Goal: Task Accomplishment & Management: Use online tool/utility

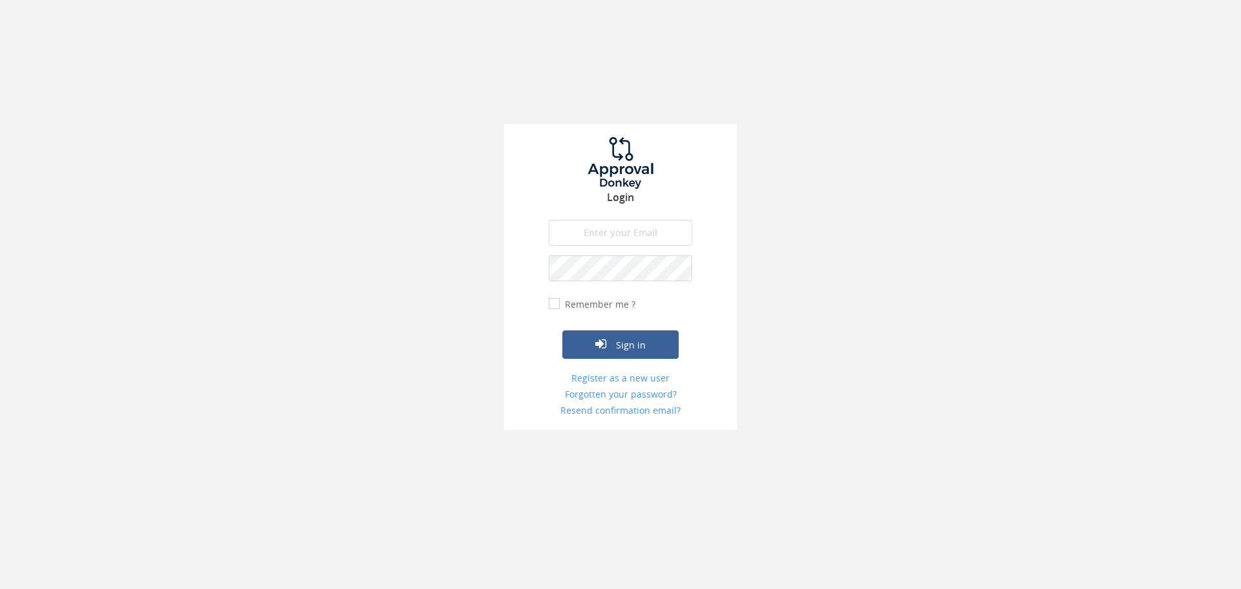
type input "[PERSON_NAME][EMAIL_ADDRESS][PERSON_NAME][DOMAIN_NAME]"
click at [555, 303] on input "Remember me ?" at bounding box center [553, 304] width 8 height 8
checkbox input "true"
click at [605, 339] on icon "submit" at bounding box center [600, 343] width 11 height 13
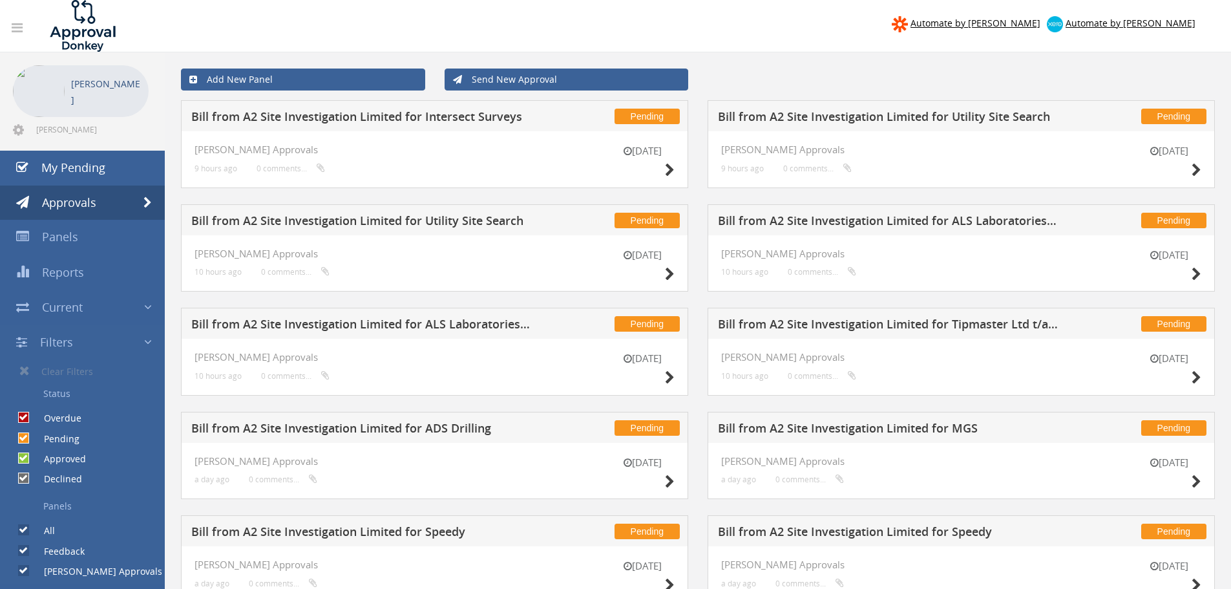
click at [21, 440] on input "Pending" at bounding box center [22, 438] width 8 height 8
checkbox input "false"
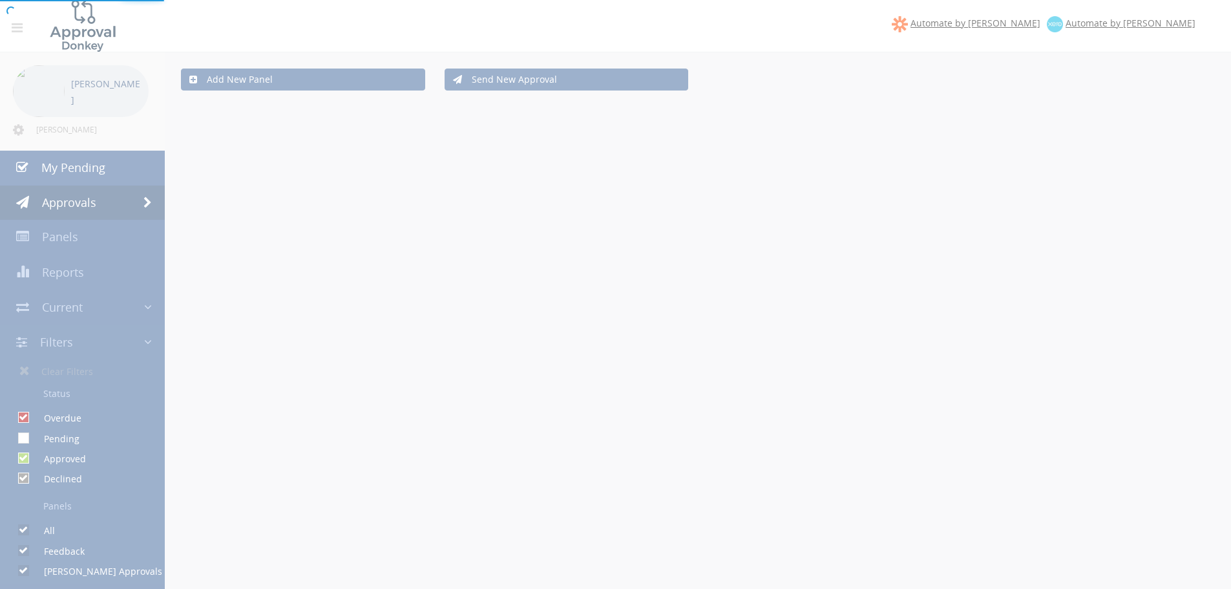
click at [25, 460] on div at bounding box center [615, 294] width 1231 height 589
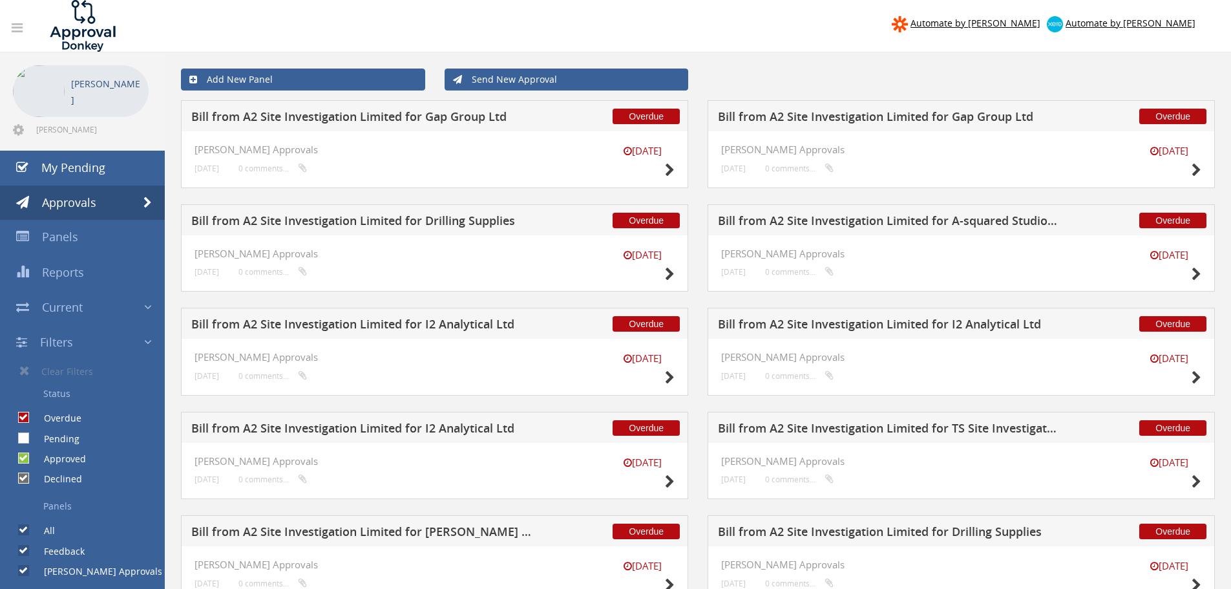
click at [25, 460] on input "Approved" at bounding box center [22, 458] width 8 height 8
checkbox input "false"
click at [1198, 171] on icon at bounding box center [1197, 171] width 10 height 14
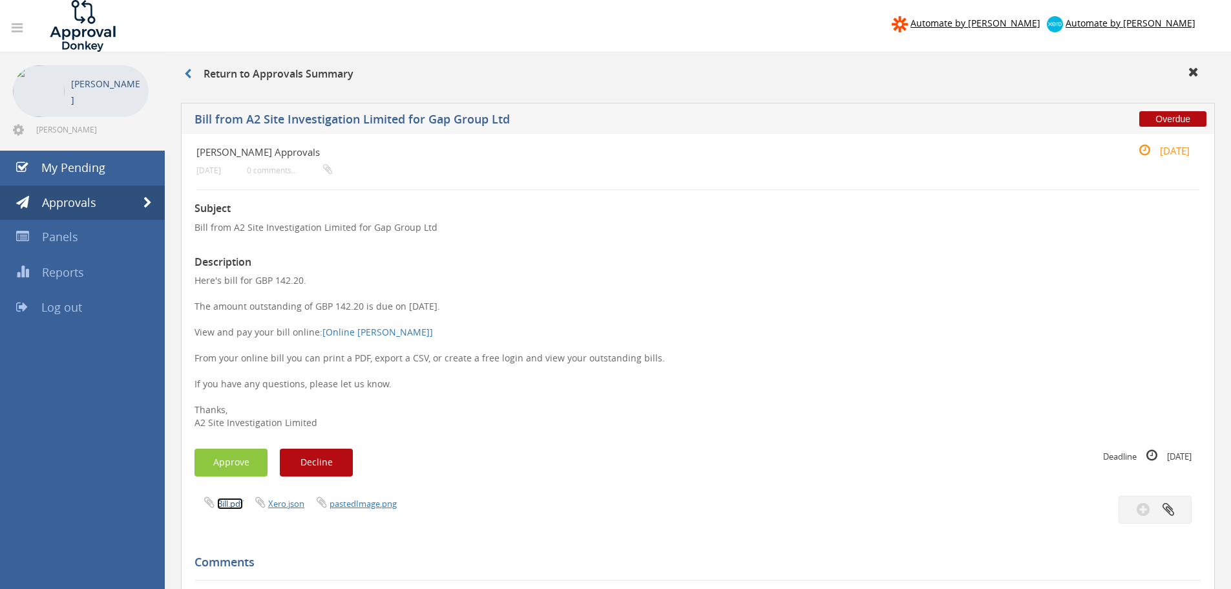
click at [221, 509] on link "Bill.pdf" at bounding box center [230, 504] width 26 height 12
click at [575, 289] on p "Here's bill for GBP 142.20. The amount outstanding of GBP 142.20 is due on 30 J…" at bounding box center [698, 351] width 1007 height 155
click at [355, 505] on link "pastedImage.png" at bounding box center [363, 504] width 67 height 12
click at [110, 211] on link "Approvals" at bounding box center [82, 203] width 165 height 35
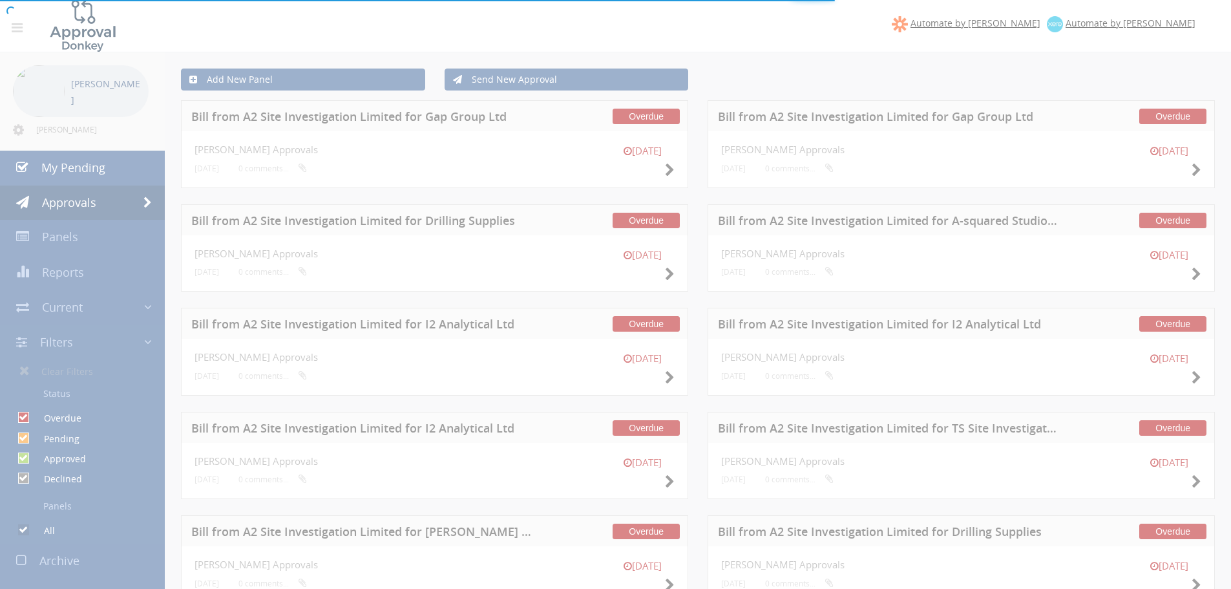
checkbox input "false"
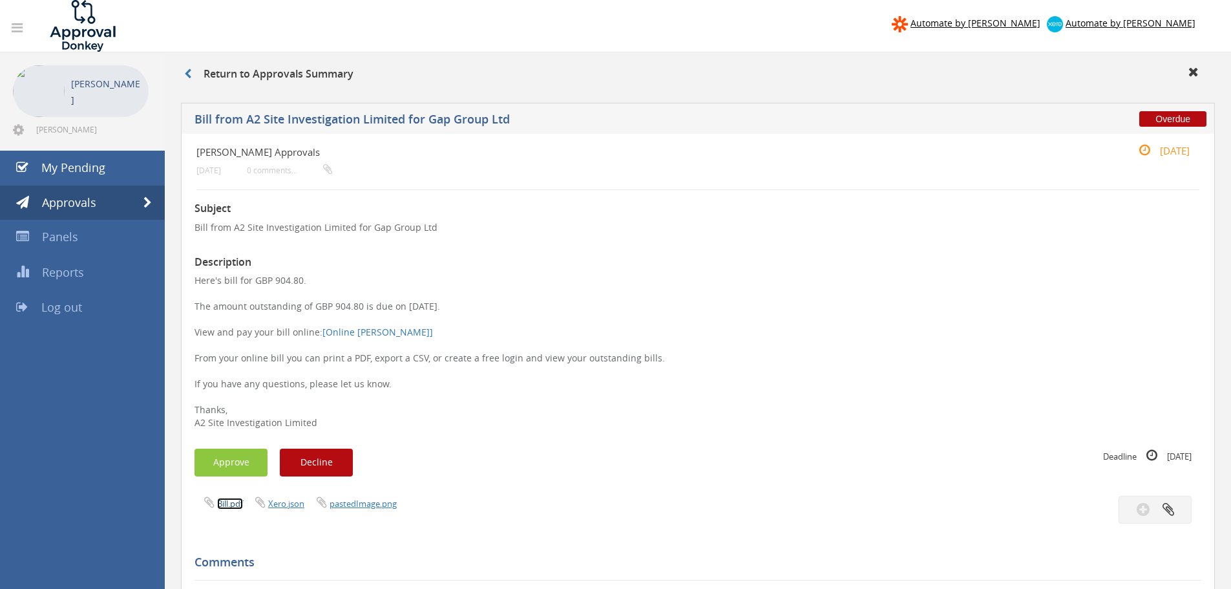
click at [237, 507] on link "Bill.pdf" at bounding box center [230, 504] width 26 height 12
click at [379, 500] on link "pastedImage.png" at bounding box center [363, 504] width 67 height 12
click at [230, 504] on link "Bill.pdf" at bounding box center [230, 504] width 26 height 12
click at [236, 505] on link "Bill.pdf" at bounding box center [230, 504] width 26 height 12
click at [363, 501] on link "pastedImage.png" at bounding box center [363, 504] width 67 height 12
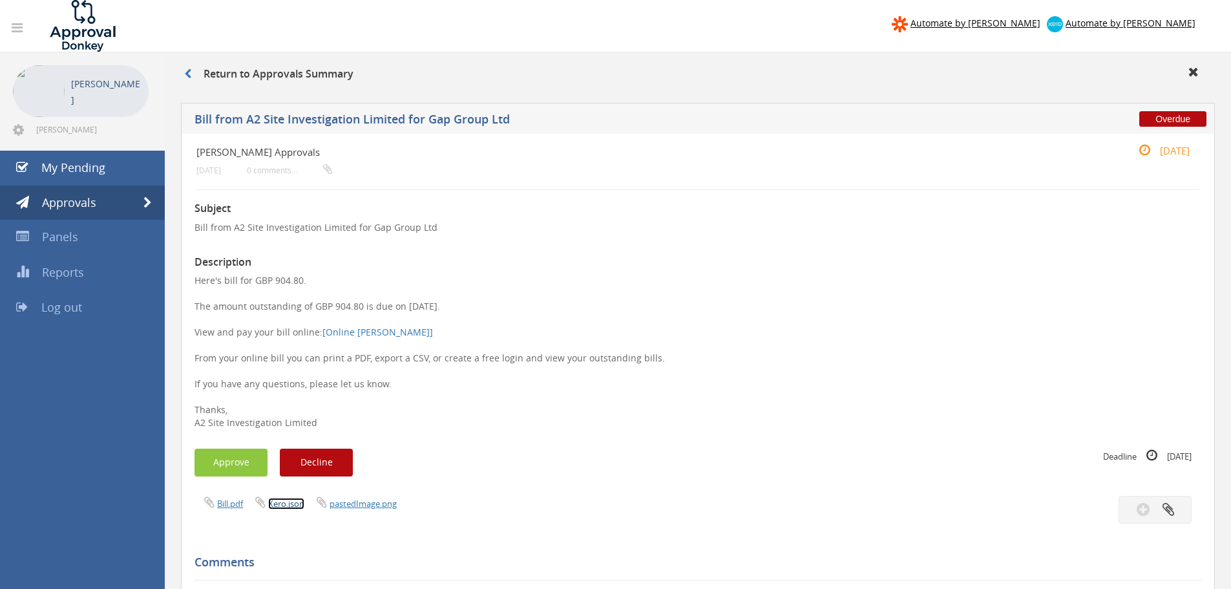
click at [290, 502] on link "Xero.json" at bounding box center [286, 504] width 36 height 12
click at [226, 504] on link "Bill.pdf" at bounding box center [230, 504] width 26 height 12
click at [232, 500] on link "Bill.pdf" at bounding box center [230, 504] width 26 height 12
drag, startPoint x: 390, startPoint y: 509, endPoint x: 663, endPoint y: 460, distance: 277.2
click at [665, 460] on div "Approve Decline" at bounding box center [447, 463] width 504 height 28
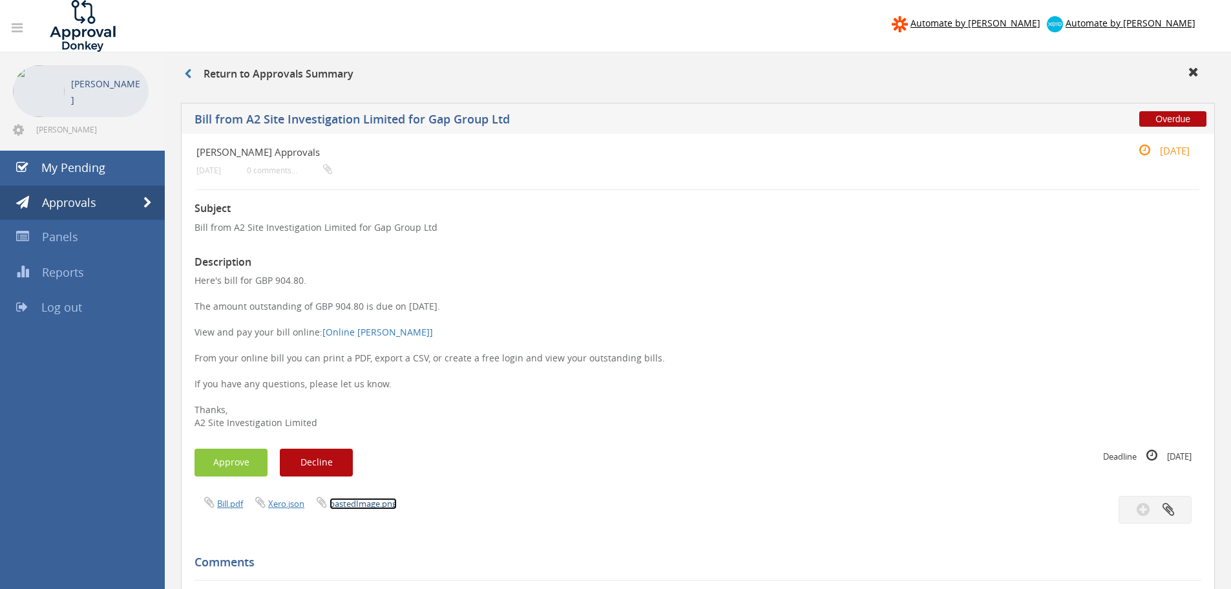
click at [368, 507] on link "pastedImage.png" at bounding box center [363, 504] width 67 height 12
click at [237, 503] on link "Bill.pdf" at bounding box center [230, 504] width 26 height 12
click at [231, 503] on link "Bill.pdf" at bounding box center [230, 504] width 26 height 12
click at [388, 500] on link "Invoice - SIAE02712.pdf" at bounding box center [374, 504] width 89 height 12
click at [229, 472] on button "Approve" at bounding box center [231, 463] width 73 height 28
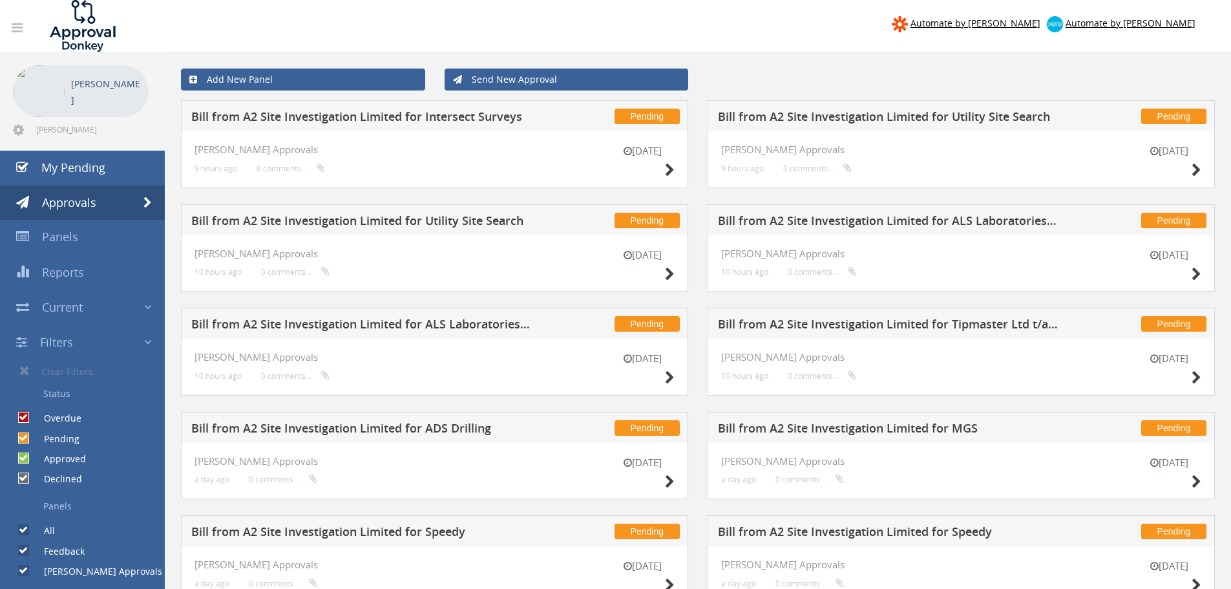
click at [18, 435] on input "Pending" at bounding box center [22, 438] width 8 height 8
checkbox input "false"
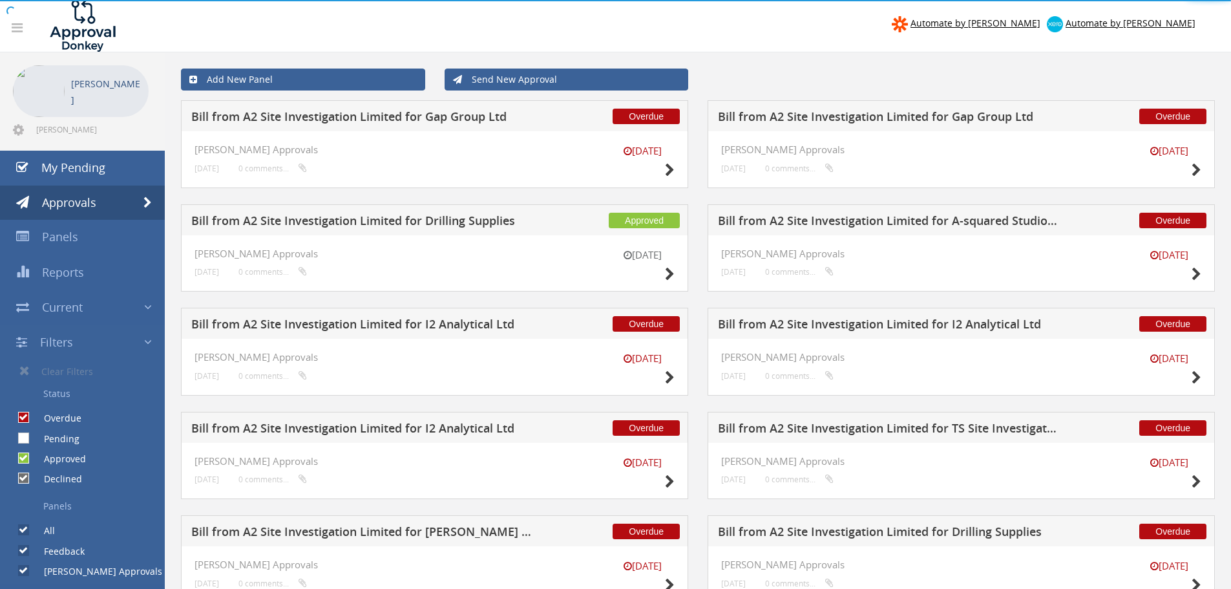
click at [23, 460] on body "Automate by Zapier Automate by Xero Jay Starmer jay.starmer@a2-si.com" at bounding box center [615, 294] width 1231 height 589
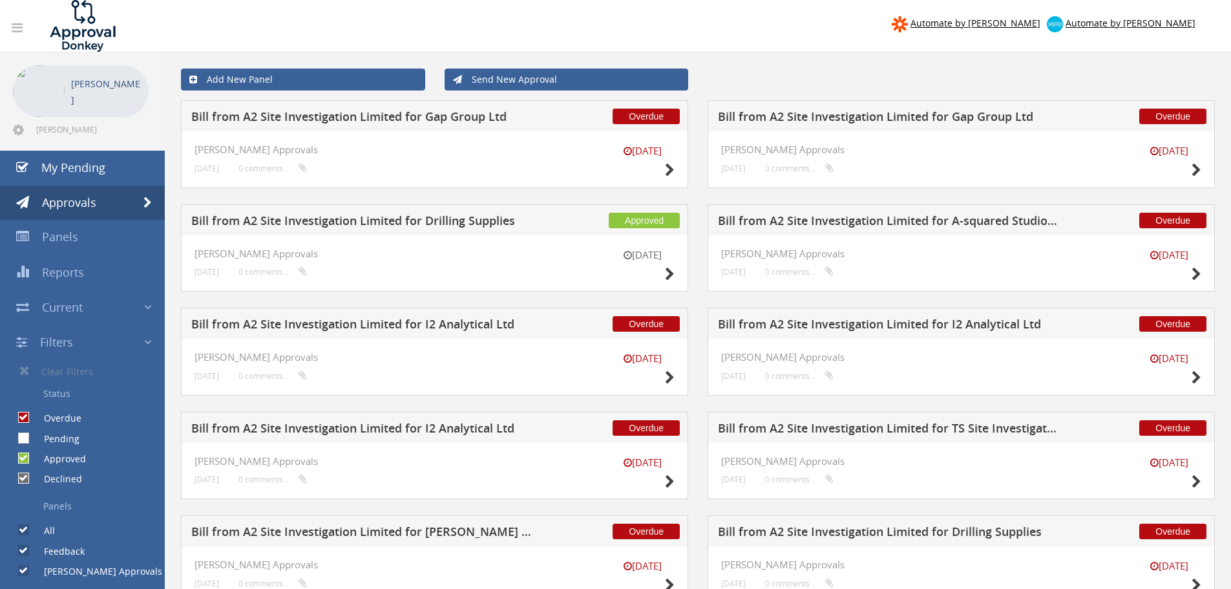
click at [23, 460] on input "Approved" at bounding box center [22, 458] width 8 height 8
checkbox input "false"
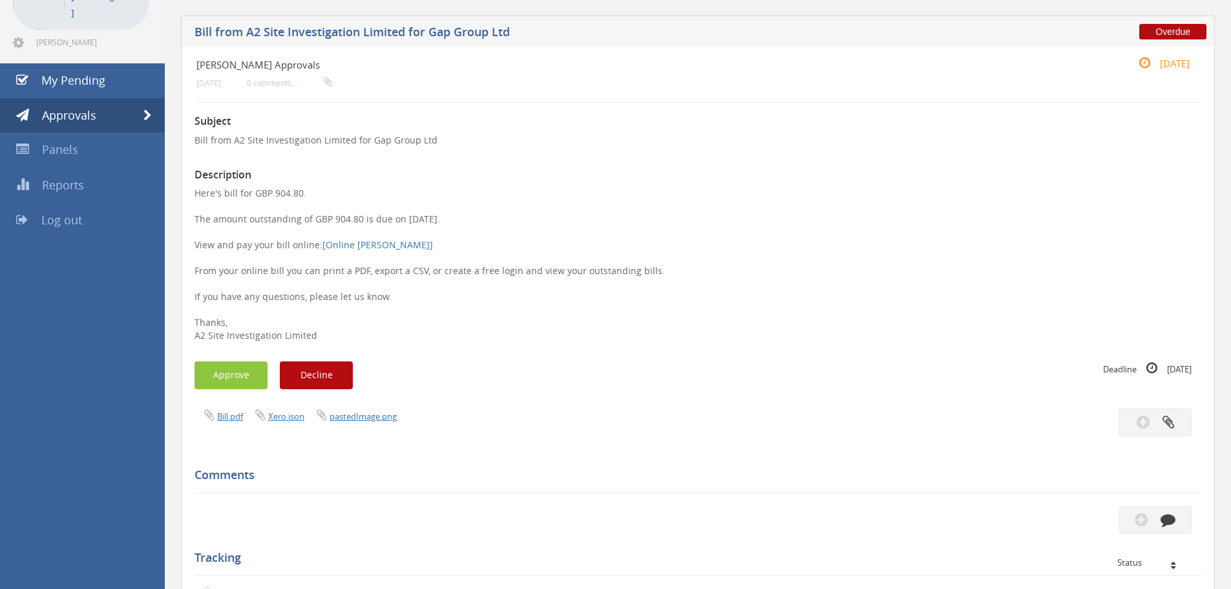
scroll to position [65, 0]
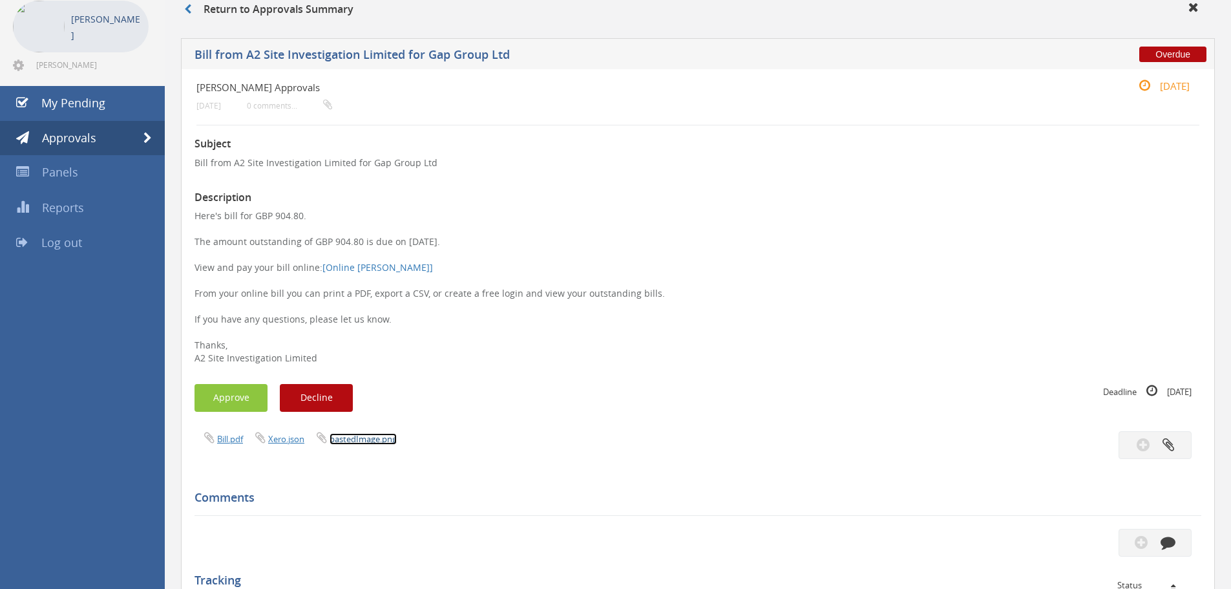
click at [390, 438] on link "pastedImage.png" at bounding box center [363, 439] width 67 height 12
click at [231, 440] on link "Bill.pdf" at bounding box center [230, 439] width 26 height 12
click at [241, 405] on button "Approve" at bounding box center [231, 398] width 73 height 28
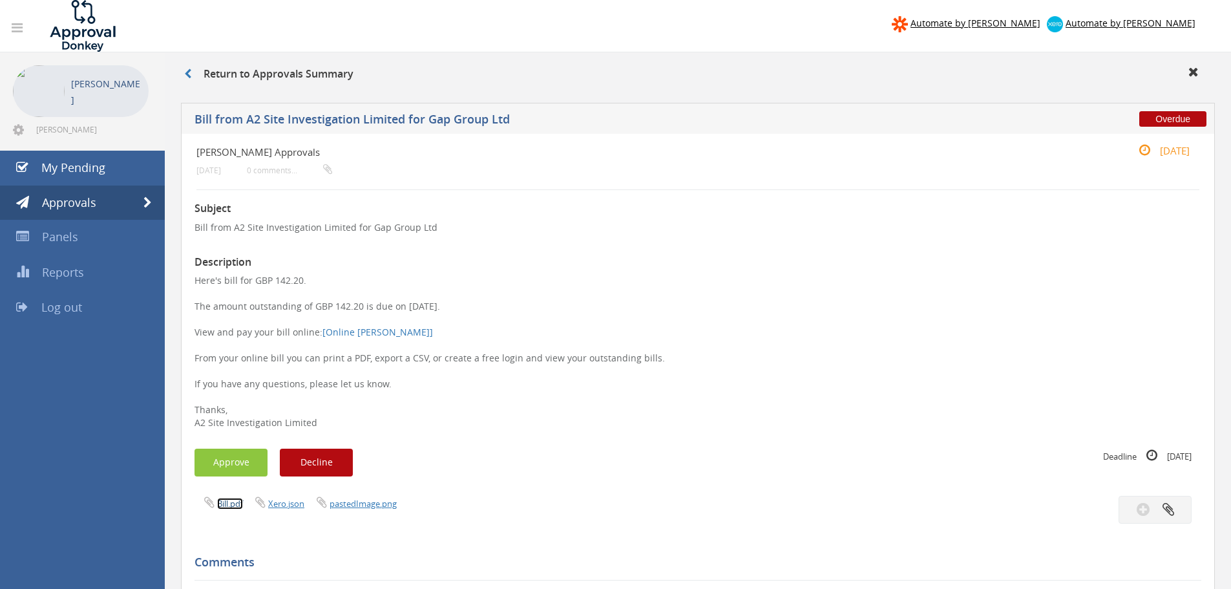
click at [235, 504] on link "Bill.pdf" at bounding box center [230, 504] width 26 height 12
click at [244, 461] on button "Approve" at bounding box center [231, 463] width 73 height 28
